Goal: Task Accomplishment & Management: Complete application form

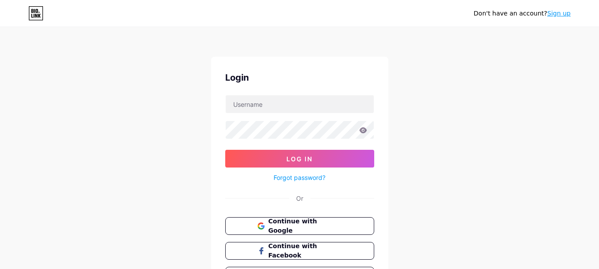
drag, startPoint x: 465, startPoint y: 38, endPoint x: 422, endPoint y: 55, distance: 46.0
click at [422, 55] on div "Don't have an account? Sign up Login Log In Forgot password? Or Continue with G…" at bounding box center [299, 163] width 599 height 327
click at [556, 13] on link "Sign up" at bounding box center [558, 13] width 23 height 7
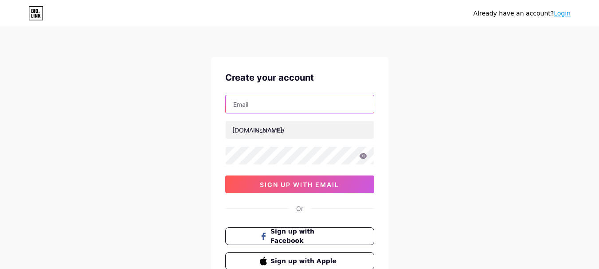
click at [253, 105] on input "text" at bounding box center [300, 104] width 148 height 18
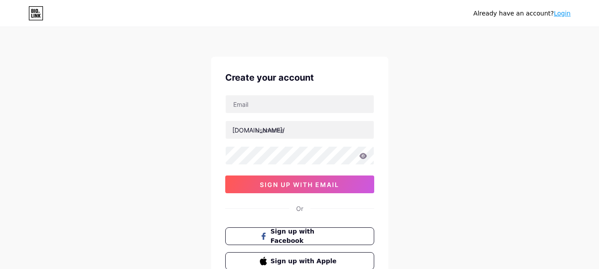
click at [301, 117] on div "bio.link/ 0cAFcWeA4MPW2GLsVhulONqO8Qu_m0H0ixhuoKu0NTCvU0CbB84_KbtsSA8wdp769PBvD…" at bounding box center [299, 144] width 149 height 98
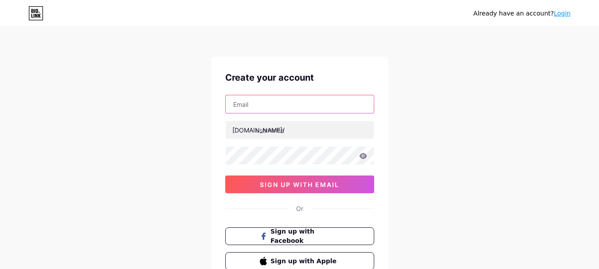
click at [297, 110] on input "text" at bounding box center [300, 104] width 148 height 18
paste input "scottsalathe1@gmail.com"
type input "scottsalathe1@gmail.com"
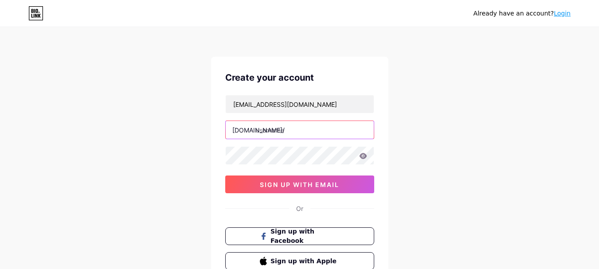
drag, startPoint x: 272, startPoint y: 112, endPoint x: 270, endPoint y: 124, distance: 12.1
click at [270, 124] on input "text" at bounding box center [300, 130] width 148 height 18
click at [274, 133] on input "text" at bounding box center [300, 130] width 148 height 18
click at [321, 125] on input "text" at bounding box center [300, 130] width 148 height 18
paste input "scottsalathe"
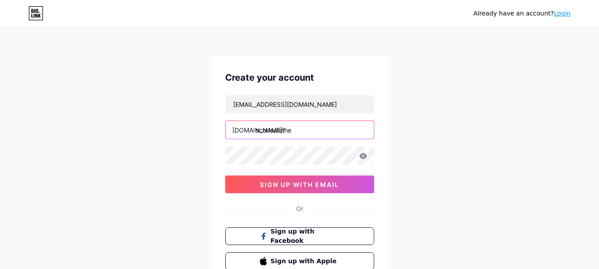
type input "scottsalathe"
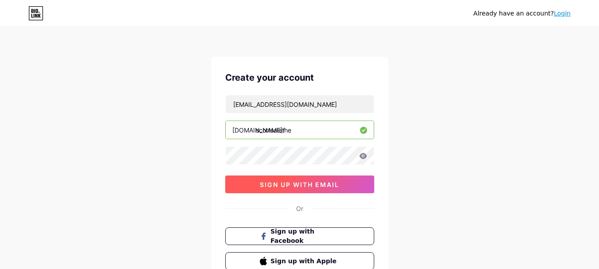
click at [278, 181] on span "sign up with email" at bounding box center [299, 185] width 79 height 8
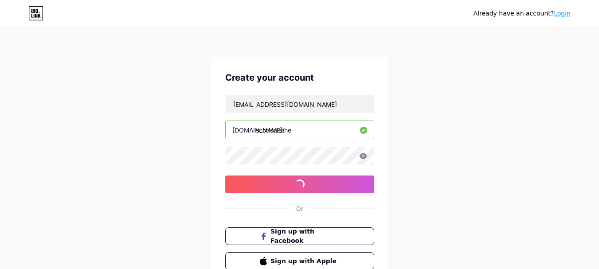
drag, startPoint x: 425, startPoint y: 88, endPoint x: 444, endPoint y: 65, distance: 29.6
click at [444, 65] on div "Already have an account? Login Create your account scottsalathe1@gmail.com bio.…" at bounding box center [299, 169] width 599 height 339
drag, startPoint x: 330, startPoint y: 49, endPoint x: 241, endPoint y: 59, distance: 90.1
click at [242, 59] on div "Create your account scottsalathe1@gmail.com bio.link/ scottsalathe 0cAFcWeA7g0k…" at bounding box center [299, 170] width 177 height 227
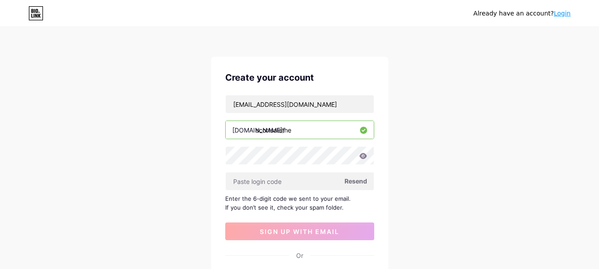
drag, startPoint x: 482, startPoint y: 70, endPoint x: 480, endPoint y: 58, distance: 12.5
drag, startPoint x: 480, startPoint y: 58, endPoint x: 248, endPoint y: 184, distance: 264.1
click at [248, 184] on input "text" at bounding box center [300, 181] width 148 height 18
drag, startPoint x: 273, startPoint y: 165, endPoint x: 177, endPoint y: 149, distance: 97.4
click at [177, 149] on div "Already have an account? Login Create your account scottsalathe1@gmail.com bio.…" at bounding box center [299, 193] width 599 height 386
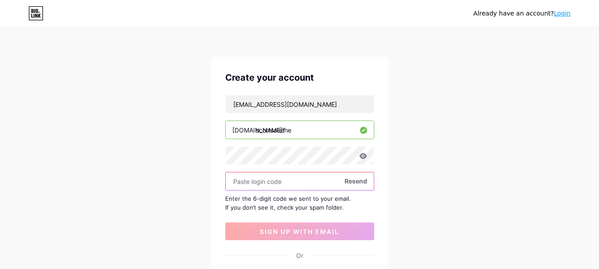
click at [244, 183] on input "text" at bounding box center [300, 181] width 148 height 18
paste input "288421"
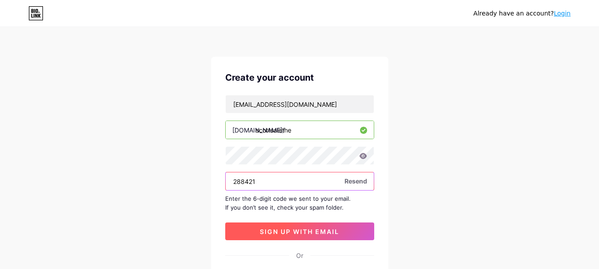
type input "288421"
click at [289, 230] on span "sign up with email" at bounding box center [299, 232] width 79 height 8
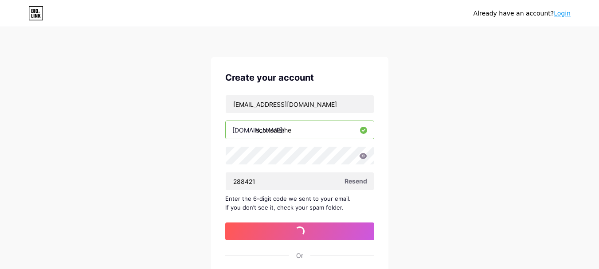
drag, startPoint x: 511, startPoint y: 84, endPoint x: 532, endPoint y: 68, distance: 26.9
click at [532, 68] on div "Already have an account? Login Create your account scottsalathe1@gmail.com bio.…" at bounding box center [299, 193] width 599 height 386
drag, startPoint x: 514, startPoint y: 65, endPoint x: 506, endPoint y: 61, distance: 8.7
drag, startPoint x: 506, startPoint y: 61, endPoint x: 446, endPoint y: 16, distance: 75.7
click at [446, 16] on div "Already have an account? Login" at bounding box center [299, 13] width 599 height 14
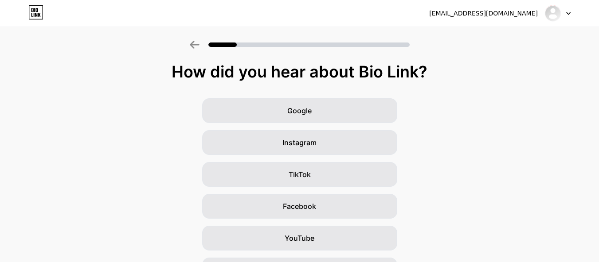
drag, startPoint x: 429, startPoint y: 47, endPoint x: 415, endPoint y: 18, distance: 32.5
click at [415, 18] on div "scottsalathe1@gmail.com Logout" at bounding box center [299, 13] width 599 height 16
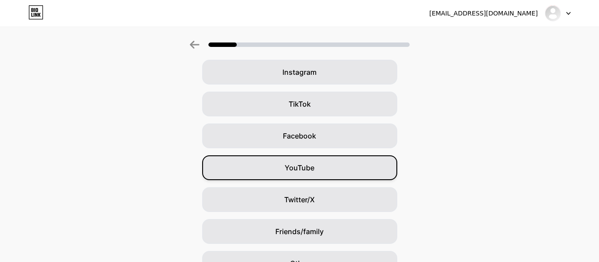
scroll to position [120, 0]
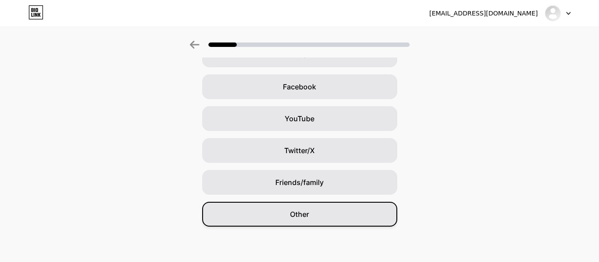
click at [323, 223] on div "Other" at bounding box center [299, 214] width 195 height 25
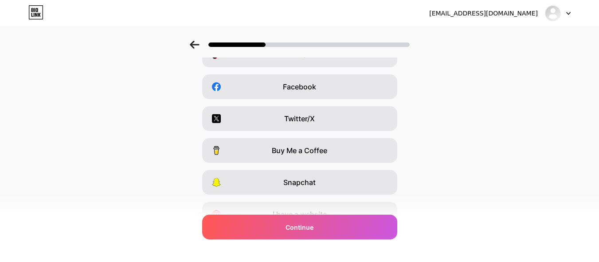
scroll to position [0, 0]
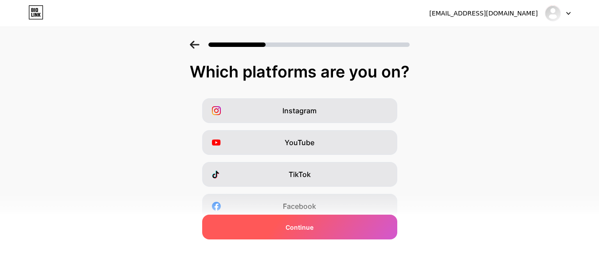
click at [325, 229] on div "Continue" at bounding box center [299, 227] width 195 height 25
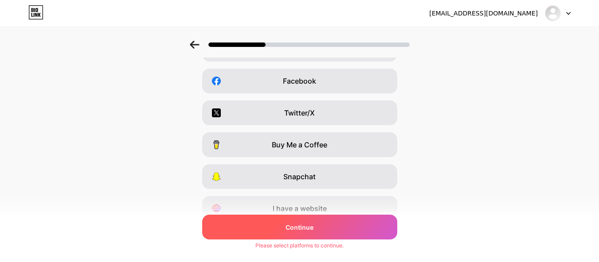
scroll to position [164, 0]
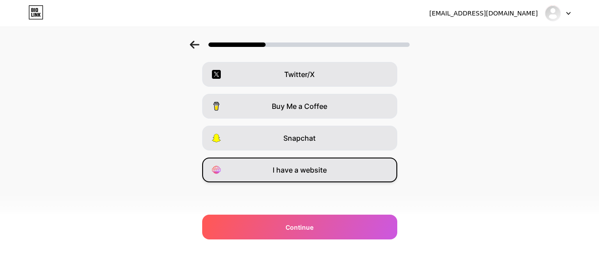
click at [300, 172] on span "I have a website" at bounding box center [300, 170] width 54 height 11
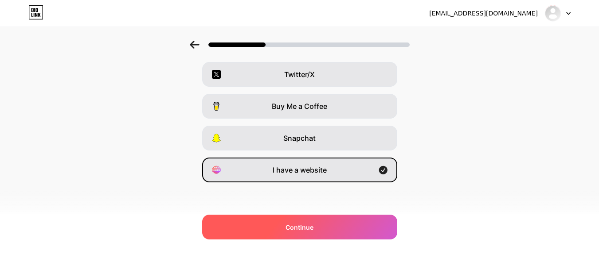
click at [306, 219] on div "Continue" at bounding box center [299, 227] width 195 height 25
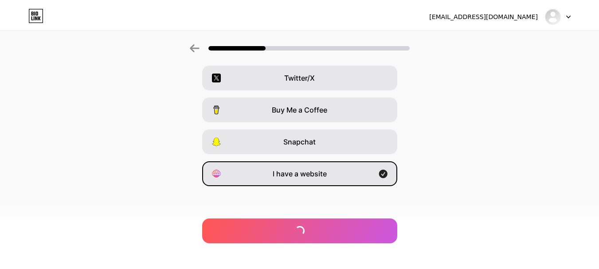
scroll to position [0, 0]
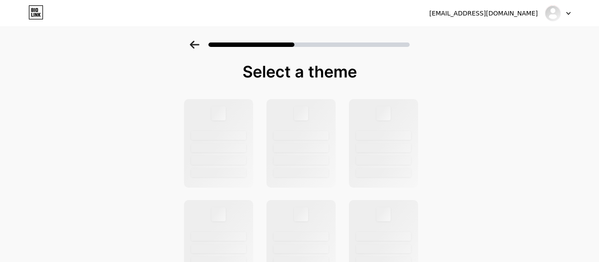
drag, startPoint x: 522, startPoint y: 55, endPoint x: 354, endPoint y: 14, distance: 172.8
click at [354, 14] on div "scottsalathe1@gmail.com Logout" at bounding box center [299, 13] width 599 height 16
drag, startPoint x: 340, startPoint y: 8, endPoint x: 336, endPoint y: 6, distance: 4.8
drag, startPoint x: 336, startPoint y: 6, endPoint x: 331, endPoint y: 4, distance: 5.2
click at [331, 4] on div "scottsalathe1@gmail.com Logout" at bounding box center [299, 13] width 599 height 27
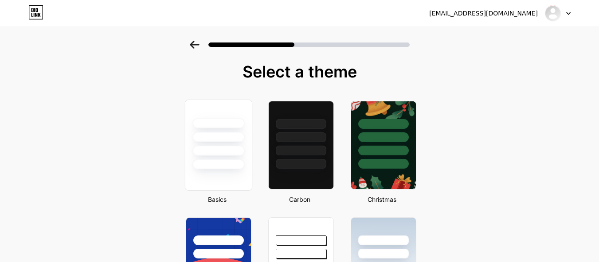
click at [241, 160] on div at bounding box center [218, 165] width 52 height 10
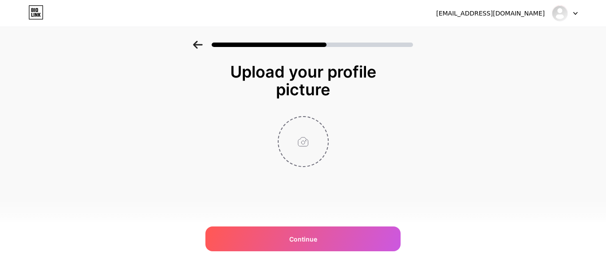
click at [304, 152] on input "file" at bounding box center [302, 141] width 49 height 49
click at [270, 154] on div at bounding box center [302, 141] width 177 height 51
click at [319, 149] on input "file" at bounding box center [302, 141] width 49 height 49
type input "C:\fakepath\Untitled design (1).png"
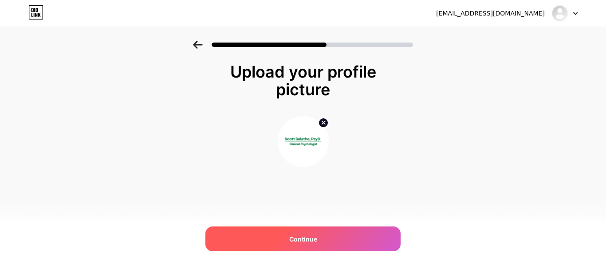
click at [331, 239] on div "Continue" at bounding box center [302, 239] width 195 height 25
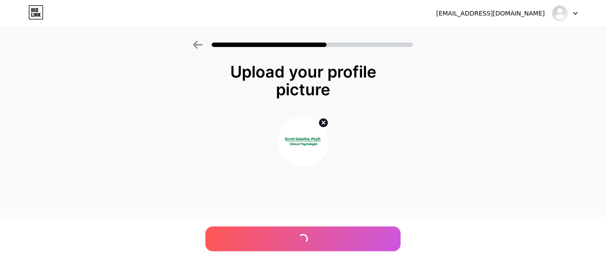
drag, startPoint x: 484, startPoint y: 84, endPoint x: 474, endPoint y: 69, distance: 17.6
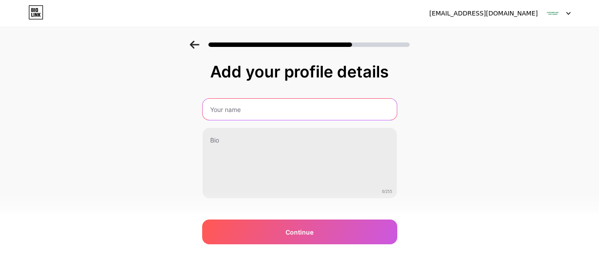
click at [297, 120] on input "text" at bounding box center [300, 109] width 194 height 21
click at [251, 117] on input "text" at bounding box center [300, 109] width 194 height 21
paste input "Scott Salathe"
type input "Scott Salathe"
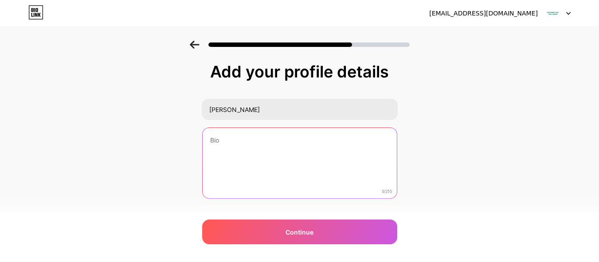
click at [246, 138] on textarea at bounding box center [300, 163] width 194 height 71
paste textarea "Dr. Scott Salathe, PsyD, is a seasoned Licensed Clinical Psychologist in Louisv…"
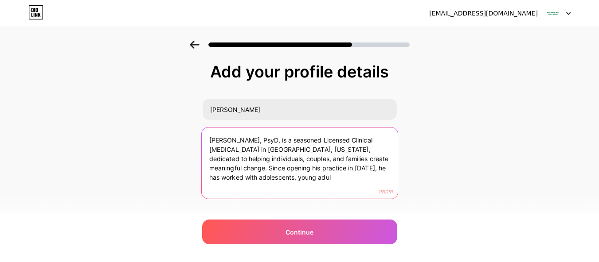
click at [296, 181] on textarea "Dr. Scott Salathe, PsyD, is a seasoned Licensed Clinical Psychologist in Louisv…" at bounding box center [299, 164] width 196 height 72
drag, startPoint x: 296, startPoint y: 181, endPoint x: 320, endPoint y: 171, distance: 26.3
click at [320, 171] on textarea "Dr. Scott Salathe, PsyD, is a seasoned Licensed Clinical Psychologist in Louisv…" at bounding box center [299, 164] width 196 height 72
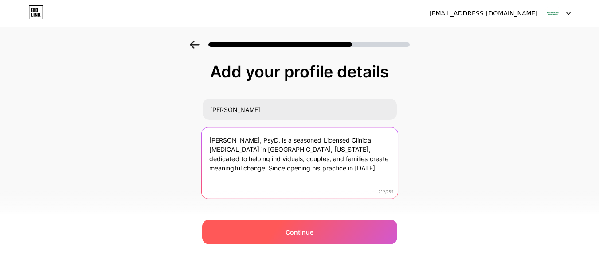
type textarea "Dr. Scott Salathe, PsyD, is a seasoned Licensed Clinical Psychologist in Louisv…"
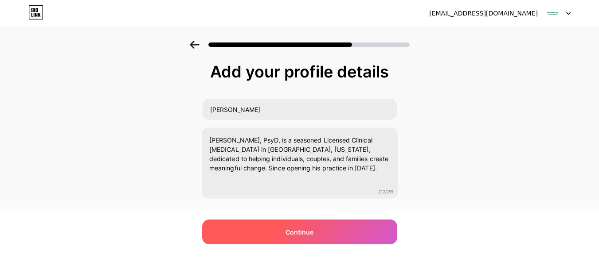
click at [317, 236] on div "Continue" at bounding box center [299, 232] width 195 height 25
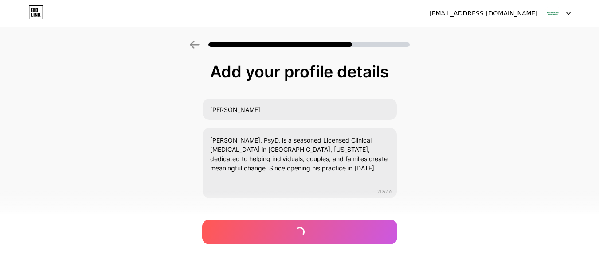
drag, startPoint x: 528, startPoint y: 70, endPoint x: 535, endPoint y: 64, distance: 9.8
click at [535, 64] on div "Add your profile details Scott Salathe Dr. Scott Salathe, PsyD, is a seasoned L…" at bounding box center [299, 142] width 599 height 203
drag, startPoint x: 540, startPoint y: 64, endPoint x: 553, endPoint y: 53, distance: 17.0
click at [553, 53] on div at bounding box center [299, 42] width 599 height 31
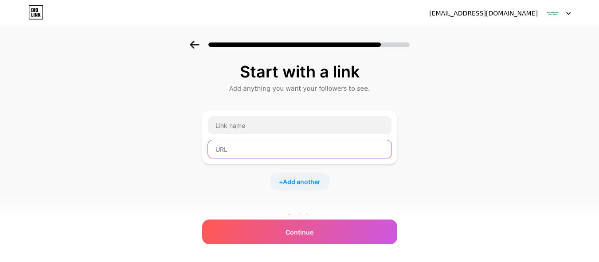
click at [271, 148] on input "text" at bounding box center [300, 150] width 184 height 18
click at [280, 157] on input "text" at bounding box center [300, 150] width 184 height 18
paste input "https://scottsalathe.com/"
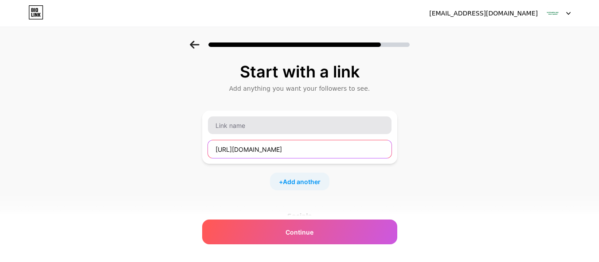
type input "https://scottsalathe.com/"
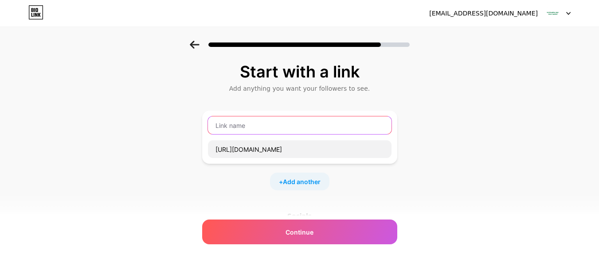
click at [281, 133] on input "text" at bounding box center [300, 126] width 184 height 18
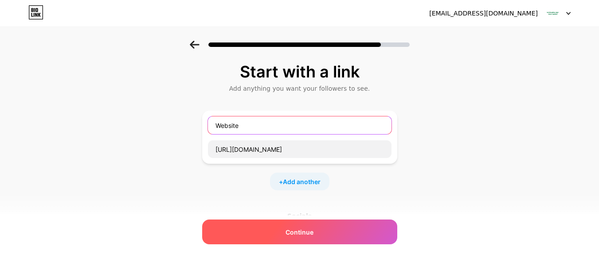
type input "Website"
drag, startPoint x: 294, startPoint y: 229, endPoint x: 290, endPoint y: 240, distance: 12.2
click at [296, 229] on span "Continue" at bounding box center [300, 232] width 28 height 9
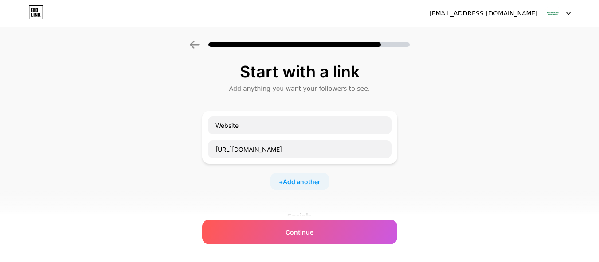
drag, startPoint x: 479, startPoint y: 83, endPoint x: 500, endPoint y: 70, distance: 25.0
click at [500, 70] on div "Start with a link Add anything you want your followers to see. Website https://…" at bounding box center [299, 197] width 599 height 312
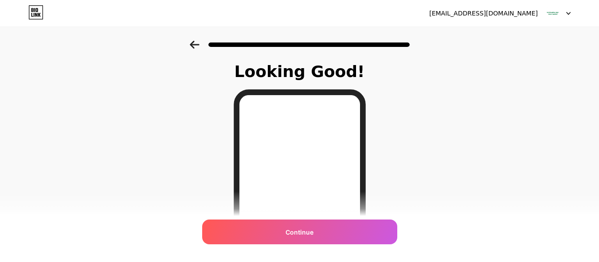
drag, startPoint x: 399, startPoint y: 116, endPoint x: 156, endPoint y: 106, distance: 242.3
click at [156, 106] on div "Looking Good! Continue" at bounding box center [299, 225] width 599 height 369
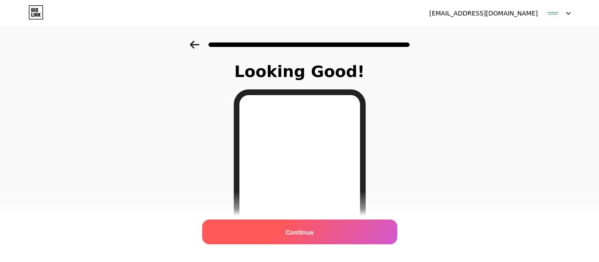
click at [293, 236] on span "Continue" at bounding box center [300, 232] width 28 height 9
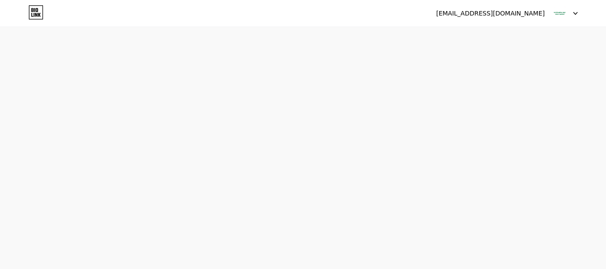
drag, startPoint x: 473, startPoint y: 66, endPoint x: 472, endPoint y: 57, distance: 8.5
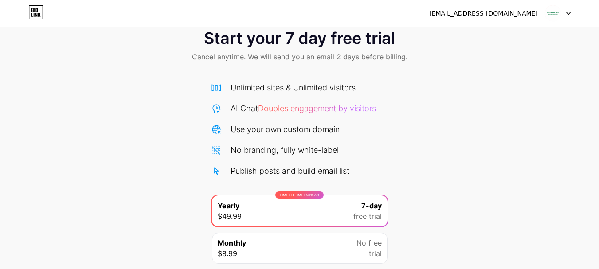
scroll to position [88, 0]
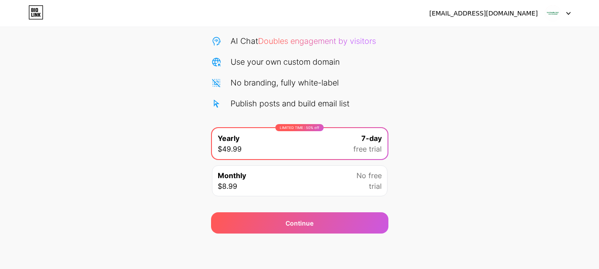
click at [360, 193] on div "Monthly $8.99 No free trial" at bounding box center [300, 180] width 176 height 31
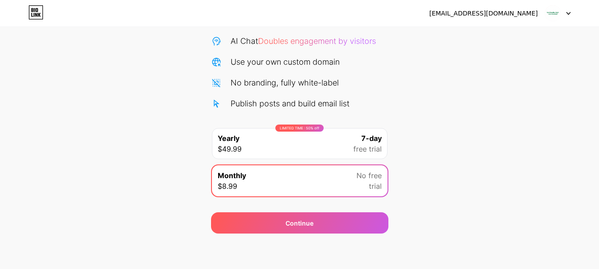
click at [352, 147] on div "LIMITED TIME : 50% off Yearly $49.99 7-day free trial" at bounding box center [300, 143] width 176 height 31
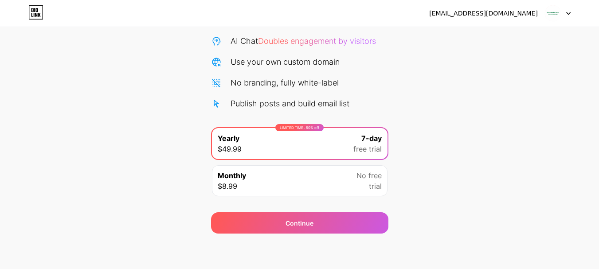
scroll to position [0, 0]
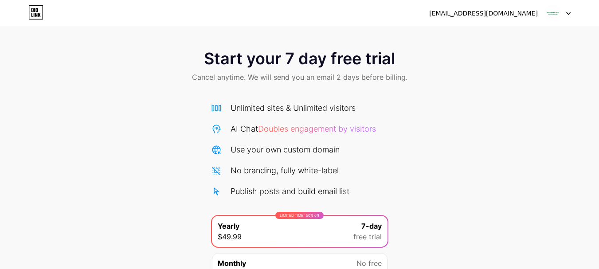
click at [525, 23] on div "scottsalathe1@gmail.com Logout" at bounding box center [299, 13] width 599 height 27
click at [546, 14] on img at bounding box center [552, 13] width 17 height 17
drag, startPoint x: 422, startPoint y: 109, endPoint x: 90, endPoint y: 138, distance: 333.3
click at [86, 138] on div "Start your 7 day free trial Cancel anytime. We will send you an email 2 days be…" at bounding box center [299, 181] width 599 height 281
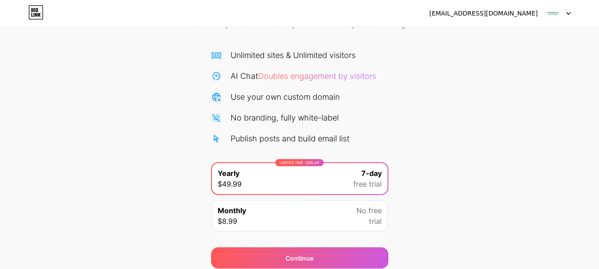
scroll to position [74, 0]
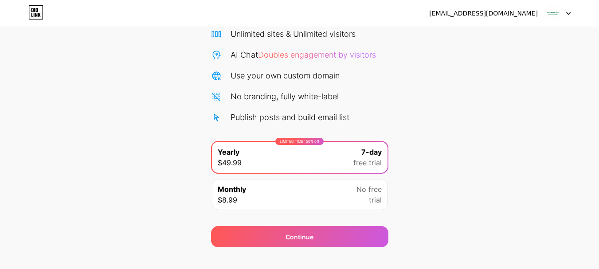
click at [298, 205] on div "Monthly $8.99 No free trial" at bounding box center [300, 194] width 176 height 31
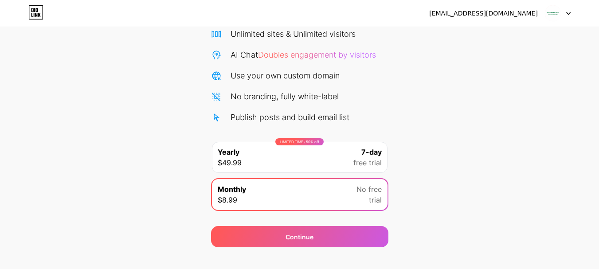
click at [341, 162] on div "LIMITED TIME : 50% off Yearly $49.99 7-day free trial" at bounding box center [300, 157] width 176 height 31
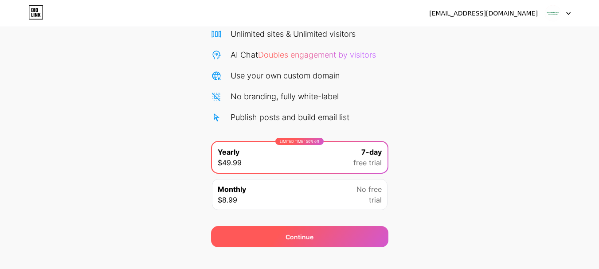
click at [347, 229] on div "Continue" at bounding box center [299, 236] width 177 height 21
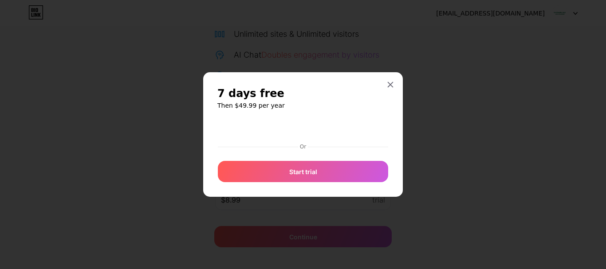
drag, startPoint x: 97, startPoint y: 66, endPoint x: 86, endPoint y: 68, distance: 11.4
click at [86, 68] on div at bounding box center [303, 134] width 606 height 269
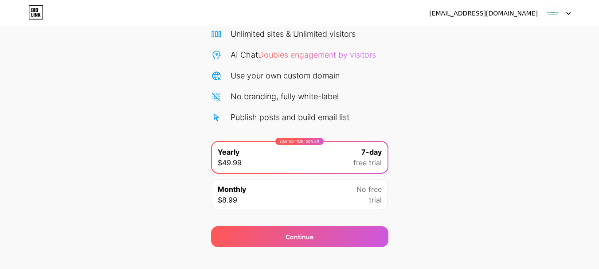
drag, startPoint x: 90, startPoint y: 62, endPoint x: 74, endPoint y: 63, distance: 16.5
click at [74, 63] on div "Start your 7 day free trial Cancel anytime. We will send you an email 2 days be…" at bounding box center [299, 107] width 599 height 281
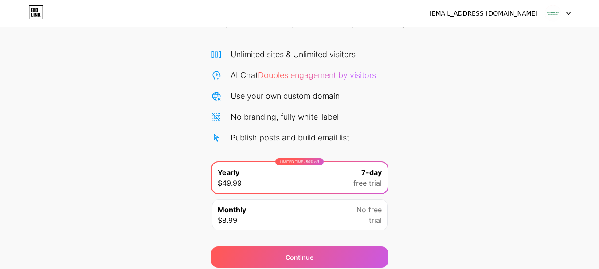
scroll to position [0, 0]
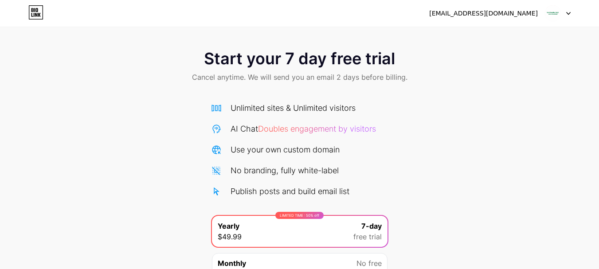
click at [43, 16] on icon at bounding box center [36, 13] width 14 height 14
click at [546, 12] on img at bounding box center [552, 13] width 17 height 17
click at [499, 9] on div "scottsalathe1@gmail.com" at bounding box center [483, 13] width 109 height 9
click at [498, 13] on div "scottsalathe1@gmail.com" at bounding box center [483, 13] width 109 height 9
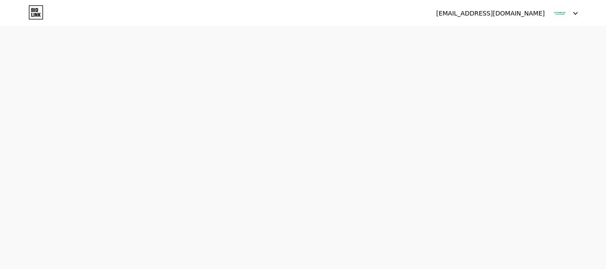
drag, startPoint x: 274, startPoint y: 39, endPoint x: 262, endPoint y: 41, distance: 13.0
drag, startPoint x: 262, startPoint y: 41, endPoint x: 180, endPoint y: 46, distance: 82.1
click at [180, 46] on div "scottsalathe1@gmail.com Logout Link Copied Start your 7 day free trial Cancel a…" at bounding box center [303, 134] width 606 height 269
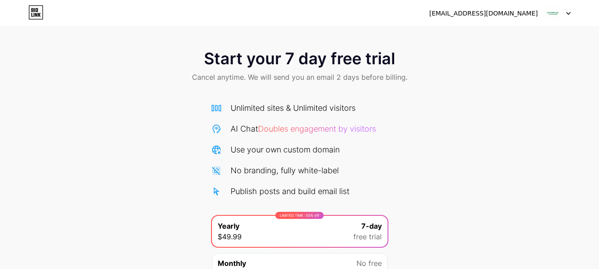
drag, startPoint x: 180, startPoint y: 88, endPoint x: 164, endPoint y: 91, distance: 16.3
click at [164, 91] on div "Start your 7 day free trial Cancel anytime. We will send you an email 2 days be…" at bounding box center [299, 67] width 599 height 52
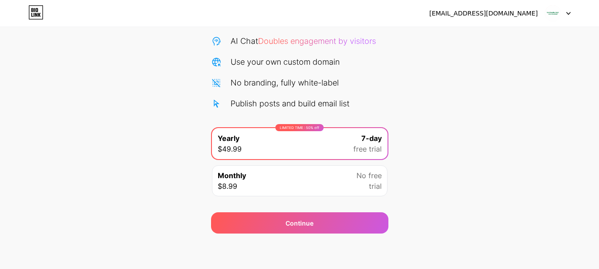
scroll to position [14, 0]
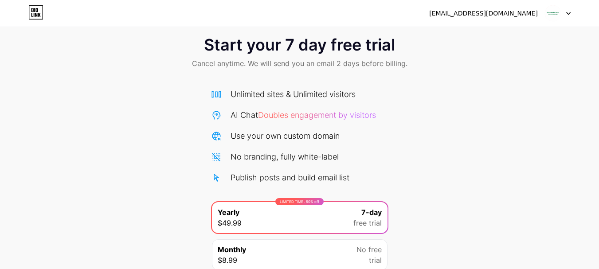
drag, startPoint x: 452, startPoint y: 96, endPoint x: 440, endPoint y: 91, distance: 12.3
drag, startPoint x: 440, startPoint y: 91, endPoint x: 333, endPoint y: 41, distance: 118.2
click at [333, 41] on span "Start your 7 day free trial" at bounding box center [299, 45] width 191 height 18
click at [340, 209] on div "LIMITED TIME : 50% off Yearly $49.99 7-day free trial" at bounding box center [300, 217] width 176 height 31
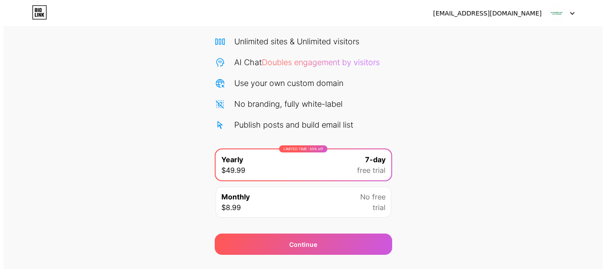
scroll to position [88, 0]
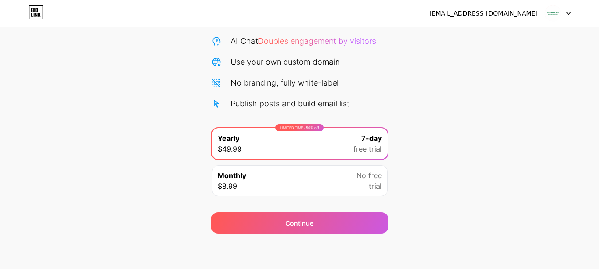
click at [340, 209] on div "Continue" at bounding box center [299, 218] width 177 height 32
click at [328, 235] on div "scottsalathe1@gmail.com Logout Link Copied Start your 7 day free trial Cancel a…" at bounding box center [299, 90] width 599 height 357
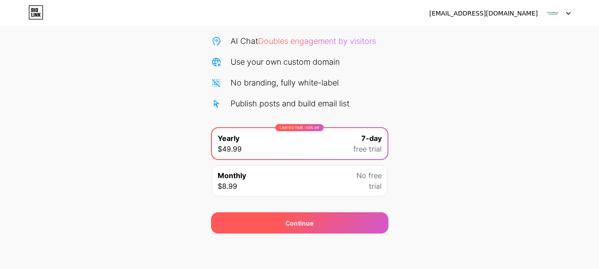
click at [326, 227] on div "Continue" at bounding box center [299, 222] width 177 height 21
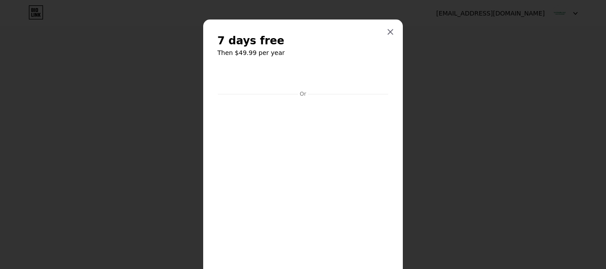
drag, startPoint x: 513, startPoint y: 73, endPoint x: 241, endPoint y: 37, distance: 274.2
click at [241, 37] on span "7 days free" at bounding box center [250, 41] width 67 height 14
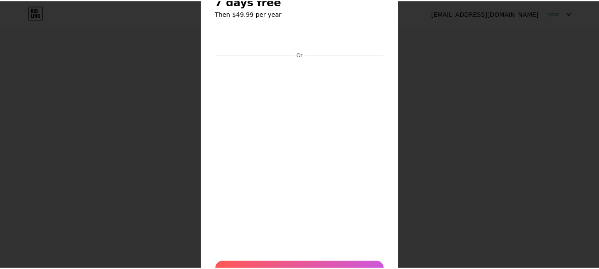
scroll to position [0, 0]
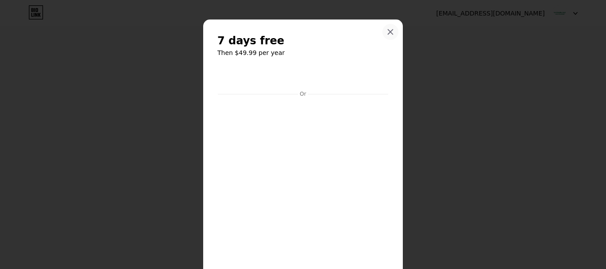
click at [382, 38] on div at bounding box center [390, 32] width 16 height 16
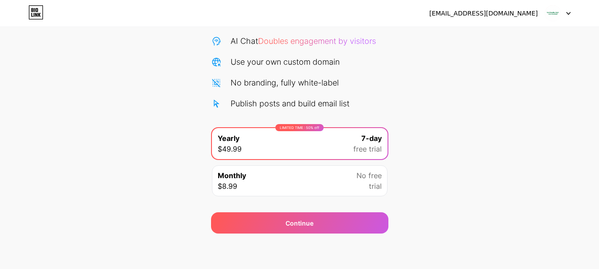
click at [46, 12] on div "scottsalathe1@gmail.com Logout" at bounding box center [299, 13] width 599 height 16
click at [46, 13] on div "scottsalathe1@gmail.com Logout" at bounding box center [299, 13] width 599 height 16
click at [45, 15] on div "scottsalathe1@gmail.com Logout" at bounding box center [299, 13] width 599 height 16
click at [527, 5] on div "scottsalathe1@gmail.com Logout" at bounding box center [299, 13] width 599 height 27
click at [528, 16] on div "scottsalathe1@gmail.com" at bounding box center [483, 13] width 109 height 9
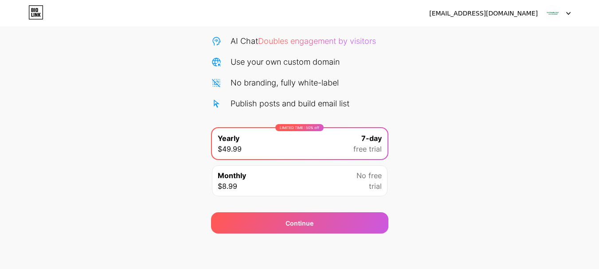
click at [559, 19] on span at bounding box center [552, 13] width 17 height 17
click at [524, 37] on li "Logout" at bounding box center [515, 36] width 110 height 24
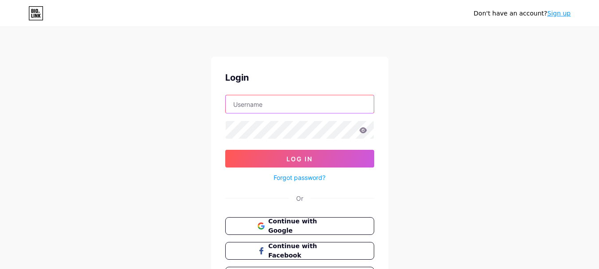
click at [280, 97] on input "text" at bounding box center [300, 104] width 148 height 18
click at [309, 95] on input "text" at bounding box center [300, 104] width 148 height 18
paste input "scottsalathe1@gmail.com"
type input "scottsalathe1@gmail.com"
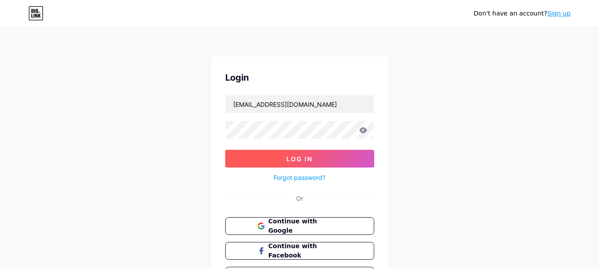
click at [296, 162] on span "Log In" at bounding box center [299, 159] width 26 height 8
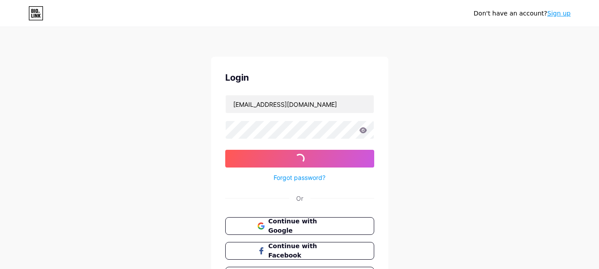
drag, startPoint x: 465, startPoint y: 90, endPoint x: 459, endPoint y: 86, distance: 6.8
drag, startPoint x: 459, startPoint y: 86, endPoint x: 420, endPoint y: 30, distance: 69.1
click at [420, 30] on div "Don't have an account? Sign up Login scottsalathe1@gmail.com Log In Forgot pass…" at bounding box center [299, 163] width 599 height 327
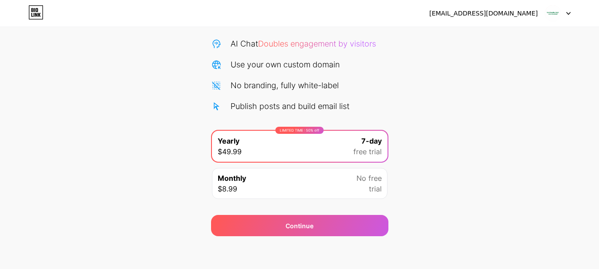
scroll to position [88, 0]
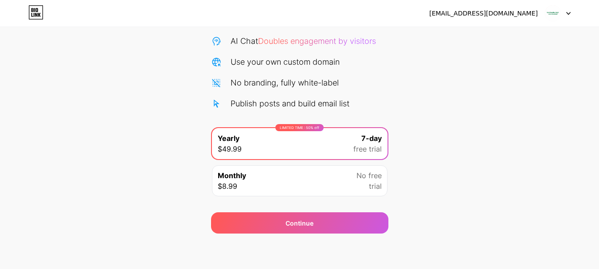
click at [336, 185] on div "Monthly $8.99 No free trial" at bounding box center [300, 180] width 176 height 31
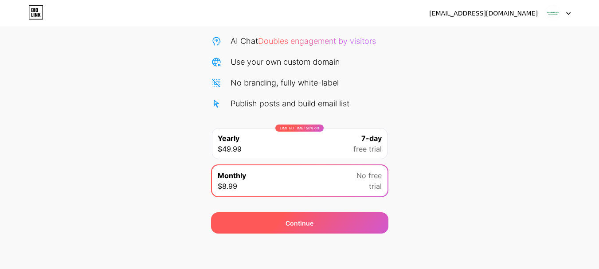
click at [343, 213] on div "Continue" at bounding box center [299, 222] width 177 height 21
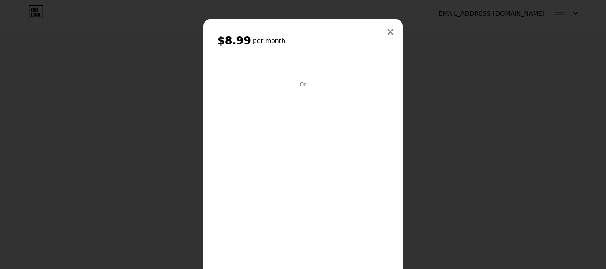
drag, startPoint x: 466, startPoint y: 104, endPoint x: 376, endPoint y: 27, distance: 118.3
click at [376, 27] on div "$8.99 per month Or Subscribe" at bounding box center [303, 174] width 200 height 309
click at [388, 30] on icon at bounding box center [390, 32] width 5 height 5
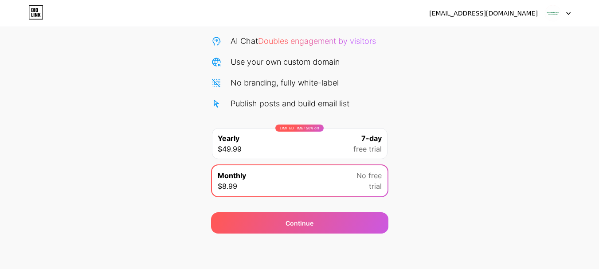
drag, startPoint x: 390, startPoint y: 54, endPoint x: 382, endPoint y: 50, distance: 8.9
drag, startPoint x: 382, startPoint y: 50, endPoint x: 370, endPoint y: 39, distance: 16.0
click at [370, 39] on span "Doubles engagement by visitors" at bounding box center [317, 40] width 118 height 9
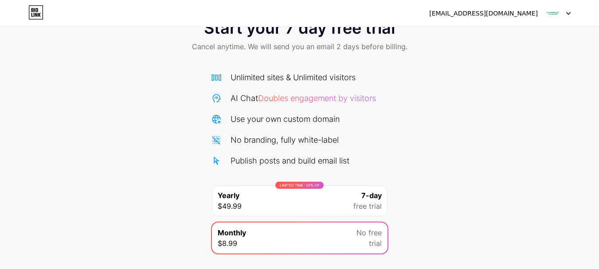
scroll to position [0, 0]
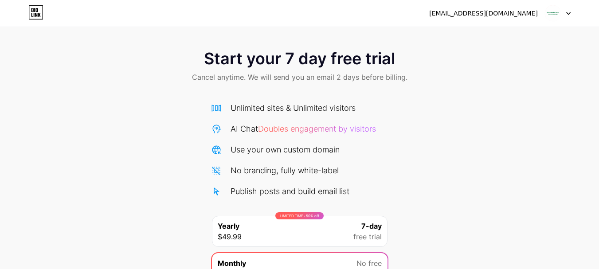
click at [21, 16] on div "scottsalathe1@gmail.com Logout" at bounding box center [299, 13] width 599 height 16
drag, startPoint x: 32, startPoint y: 16, endPoint x: 38, endPoint y: 16, distance: 6.2
click at [33, 15] on icon at bounding box center [35, 12] width 15 height 14
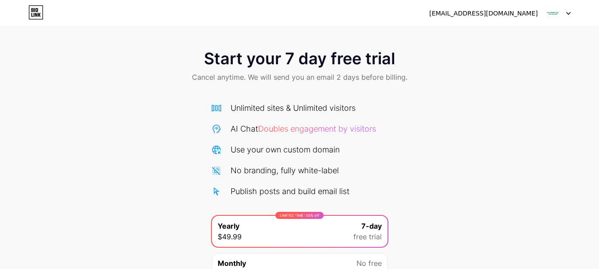
click at [571, 13] on div "scottsalathe1@gmail.com Logout" at bounding box center [299, 13] width 599 height 16
drag, startPoint x: 549, startPoint y: 8, endPoint x: 546, endPoint y: 15, distance: 7.7
click at [549, 8] on img at bounding box center [552, 13] width 17 height 17
click at [494, 40] on li "Logout" at bounding box center [515, 36] width 110 height 24
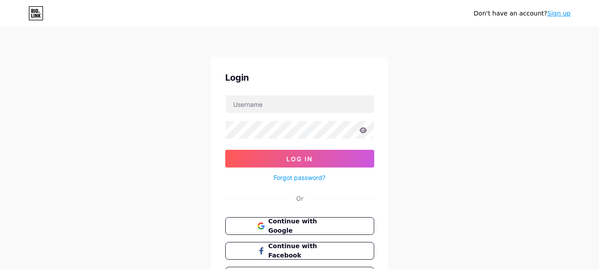
click at [486, 41] on div "Don't have an account? Sign up Login Log In Forgot password? Or Continue with G…" at bounding box center [299, 163] width 599 height 327
click at [291, 222] on span "Continue with Google" at bounding box center [305, 226] width 74 height 19
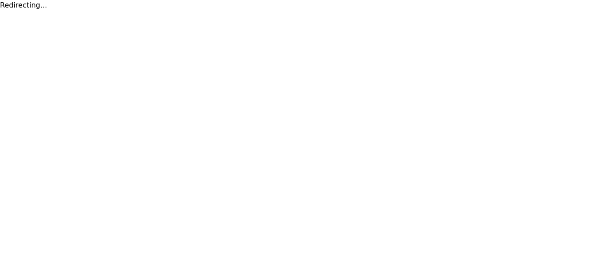
click at [565, 11] on html "Redirecting..." at bounding box center [303, 5] width 606 height 11
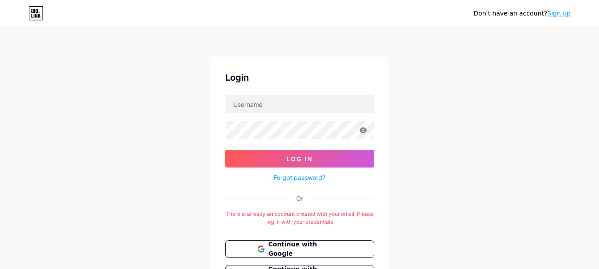
click at [451, 13] on div "Don't have an account? Sign up" at bounding box center [299, 13] width 599 height 14
drag, startPoint x: 428, startPoint y: 67, endPoint x: 416, endPoint y: 57, distance: 16.0
click at [416, 57] on div "Don't have an account? Sign up Login Log In Forgot password? Or There is alread…" at bounding box center [299, 175] width 599 height 350
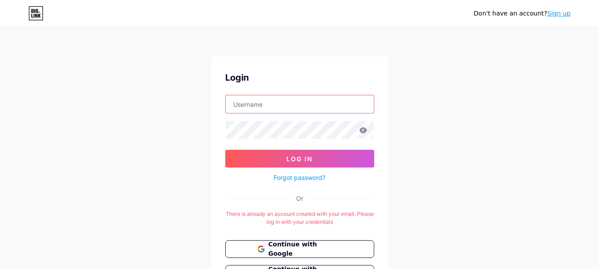
click at [281, 108] on input "text" at bounding box center [300, 104] width 148 height 18
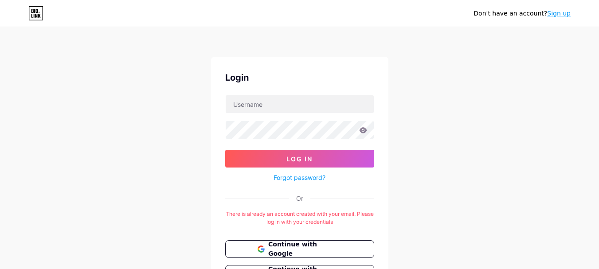
click at [190, 155] on div "Don't have an account? Sign up Login Log In Forgot password? Or There is alread…" at bounding box center [299, 175] width 599 height 350
click at [286, 243] on button "Continue with Google" at bounding box center [299, 249] width 151 height 18
